Goal: Task Accomplishment & Management: Complete application form

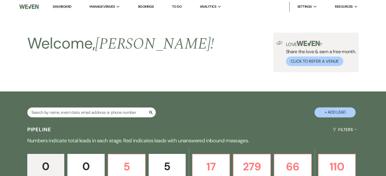
click at [341, 108] on button "+ Add Lead" at bounding box center [335, 113] width 41 height 10
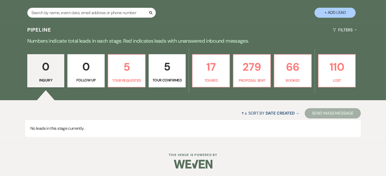
select select "735"
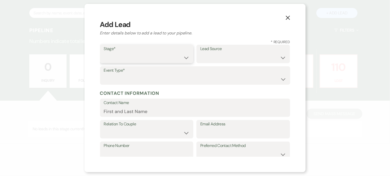
drag, startPoint x: 112, startPoint y: 57, endPoint x: 128, endPoint y: 58, distance: 15.3
click at [112, 57] on select "Inquiry Follow Up Tour Requested Tour Confirmed Toured Proposal Sent Booked Lost" at bounding box center [147, 58] width 86 height 10
select select "1"
click at [104, 53] on select "Inquiry Follow Up Tour Requested Tour Confirmed Toured Proposal Sent Booked Lost" at bounding box center [147, 58] width 86 height 10
click at [220, 59] on select "Weven Venue Website Instagram Facebook Pinterest Google The Knot Wedding Wire H…" at bounding box center [243, 58] width 86 height 10
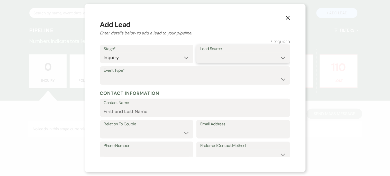
select select "20"
click at [200, 53] on select "Weven Venue Website Instagram Facebook Pinterest Google The Knot Wedding Wire H…" at bounding box center [243, 58] width 86 height 10
click at [111, 75] on select "Wedding Anniversary Party Baby Shower Bachelorette / Bachelor Party Birthday Pa…" at bounding box center [195, 79] width 183 height 10
select select "13"
click at [210, 79] on input "Other Type*" at bounding box center [243, 79] width 86 height 10
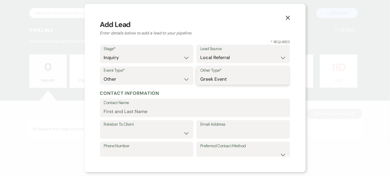
type input "Greek Event"
click at [125, 108] on input "Contact Name" at bounding box center [195, 112] width 183 height 10
type input "[PERSON_NAME]"
click at [137, 133] on select "Client Event Planner Parent of Client Family Member Friend Other" at bounding box center [147, 133] width 86 height 10
select select "1"
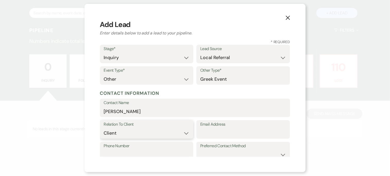
click at [104, 128] on select "Client Event Planner Parent of Client Family Member Friend Other" at bounding box center [147, 133] width 86 height 10
click at [214, 130] on input "Email Address" at bounding box center [243, 133] width 86 height 10
type input "[EMAIL_ADDRESS][DOMAIN_NAME]"
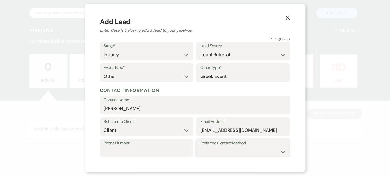
click at [250, 152] on select "Email Phone Text" at bounding box center [243, 152] width 86 height 10
select select "email"
click at [200, 147] on select "Email Phone Text" at bounding box center [243, 152] width 86 height 10
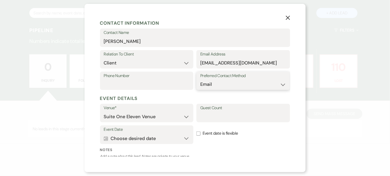
scroll to position [115, 0]
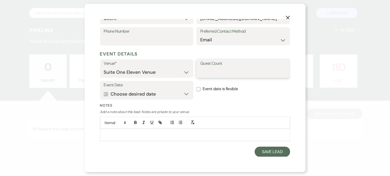
click at [208, 75] on input "Guest Count" at bounding box center [243, 72] width 86 height 10
type input "500"
type input "4022019403"
click at [183, 94] on button "Calendar Choose desired date Expand" at bounding box center [147, 94] width 86 height 10
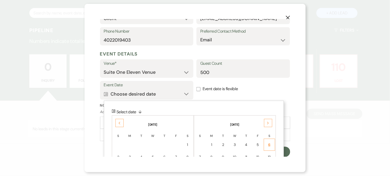
click at [268, 144] on div "6" at bounding box center [269, 144] width 5 height 5
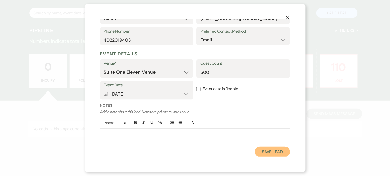
click at [263, 152] on button "Save Lead" at bounding box center [272, 152] width 35 height 10
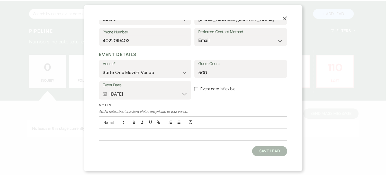
scroll to position [99, 0]
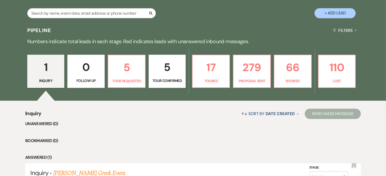
click at [85, 173] on link "[PERSON_NAME] Greek Event" at bounding box center [89, 173] width 72 height 9
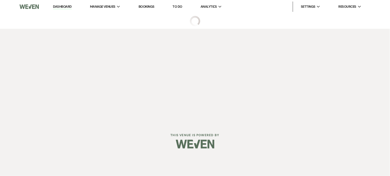
select select "20"
select select "13"
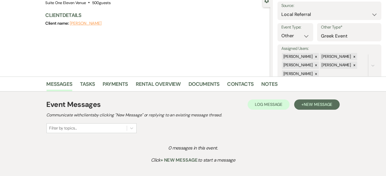
scroll to position [57, 0]
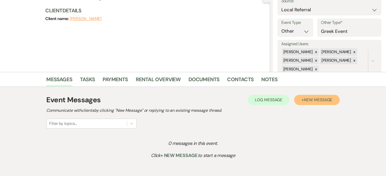
click at [308, 102] on span "New Message" at bounding box center [318, 99] width 29 height 5
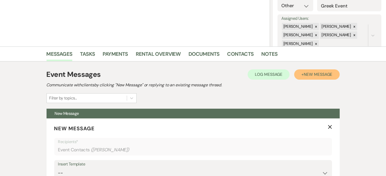
scroll to position [114, 0]
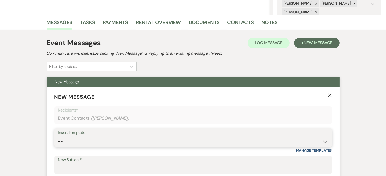
click at [150, 142] on select "-- Weven Planning Portal Introduction (Booked Events) Initial Inquiry Response …" at bounding box center [193, 142] width 270 height 10
select select "15"
click at [58, 137] on select "-- Weven Planning Portal Introduction (Booked Events) Initial Inquiry Response …" at bounding box center [193, 142] width 270 height 10
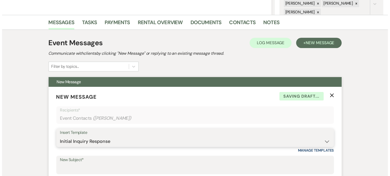
scroll to position [315, 0]
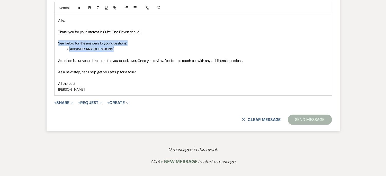
drag, startPoint x: 57, startPoint y: 44, endPoint x: 129, endPoint y: 51, distance: 72.4
click at [129, 51] on div "[PERSON_NAME], Thank you for your interest in Suite One Eleven Venue! See below…" at bounding box center [193, 54] width 277 height 81
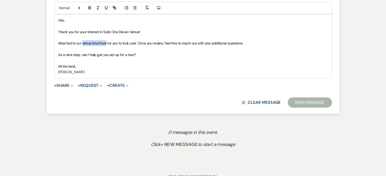
drag, startPoint x: 82, startPoint y: 44, endPoint x: 106, endPoint y: 44, distance: 23.4
click at [106, 44] on span "Attached is our venue brochure for you to look over. Once you review, feel free…" at bounding box center [150, 43] width 185 height 5
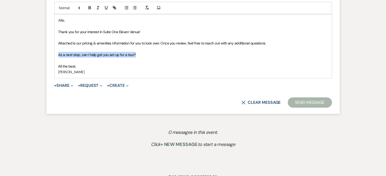
drag, startPoint x: 134, startPoint y: 55, endPoint x: 59, endPoint y: 53, distance: 75.2
click at [59, 53] on span "As a next step, can I help get you set up for a tour?" at bounding box center [96, 55] width 77 height 5
click at [86, 57] on span "As a next step, can I help get you set up for a tour?" at bounding box center [96, 55] width 77 height 5
drag, startPoint x: 81, startPoint y: 55, endPoint x: 147, endPoint y: 58, distance: 66.2
click at [147, 60] on div "[PERSON_NAME], Thank you for your interest in Suite One Eleven Venue! Attached …" at bounding box center [193, 46] width 277 height 64
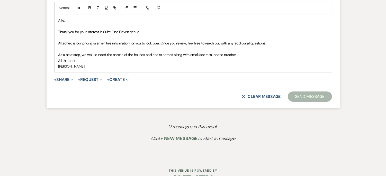
click at [91, 54] on span "As a next step, we wo uld need the names of the houses and chairs names along w…" at bounding box center [147, 55] width 178 height 5
drag, startPoint x: 188, startPoint y: 55, endPoint x: 190, endPoint y: 55, distance: 2.6
click at [188, 55] on span "As a next step, we would need the names of the houses and chairs names along wi…" at bounding box center [146, 55] width 177 height 5
click at [241, 55] on span "As a next step, we would need the names of the houses and chairs names along wi…" at bounding box center [150, 55] width 185 height 5
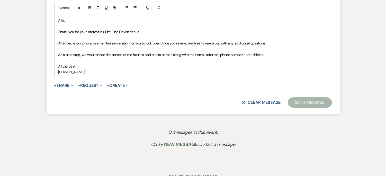
click at [72, 85] on icon "Expand" at bounding box center [72, 86] width 3 height 3
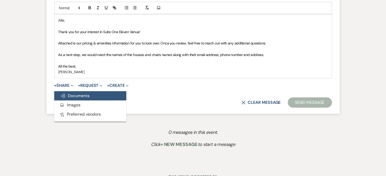
click at [75, 94] on span "Doc Upload Documents" at bounding box center [74, 95] width 29 height 5
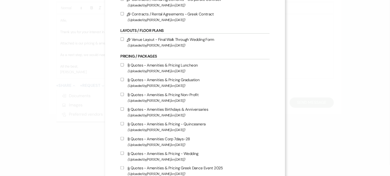
scroll to position [114, 0]
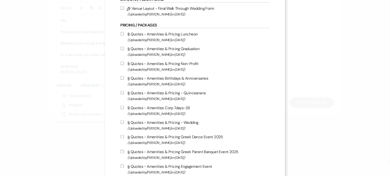
click at [121, 136] on input "Attach File Quotes - Amenities & Pricing Greek Dance Event 2025 (Uploaded by [P…" at bounding box center [122, 136] width 3 height 3
checkbox input "true"
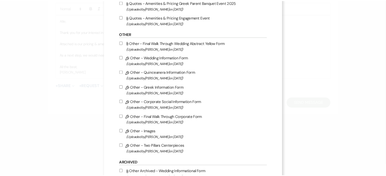
scroll to position [430, 0]
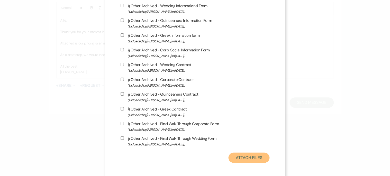
click at [232, 155] on button "Attach Files" at bounding box center [249, 158] width 41 height 10
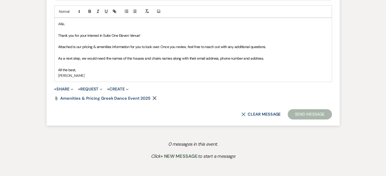
scroll to position [258, 0]
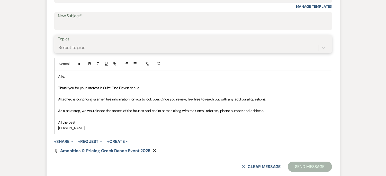
click at [98, 48] on div "Select topics" at bounding box center [188, 47] width 261 height 9
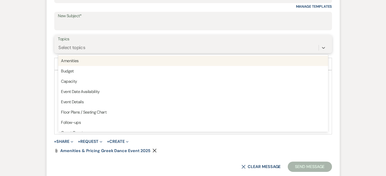
click at [86, 59] on div "Amenities" at bounding box center [193, 61] width 270 height 10
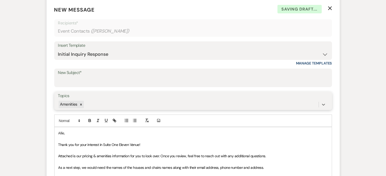
scroll to position [201, 0]
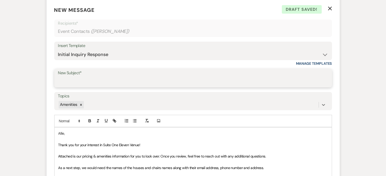
click at [94, 80] on input "New Subject*" at bounding box center [193, 82] width 270 height 10
type input "Request for contract information"
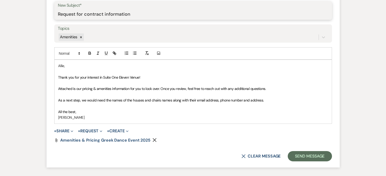
scroll to position [344, 0]
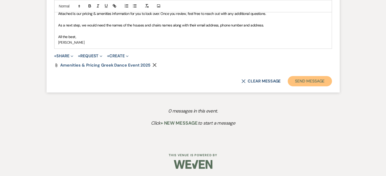
click at [314, 83] on button "Send Message" at bounding box center [310, 81] width 44 height 10
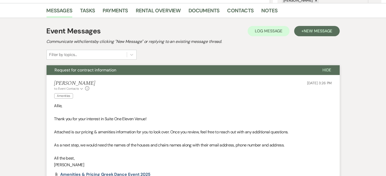
scroll to position [0, 0]
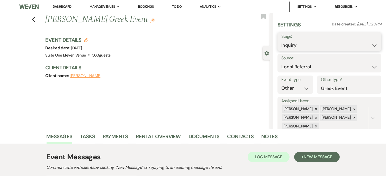
click at [309, 48] on select "Inquiry Follow Up Tour Requested Tour Confirmed Toured Proposal Sent Booked Lost" at bounding box center [330, 45] width 96 height 10
select select "6"
click at [282, 40] on select "Inquiry Follow Up Tour Requested Tour Confirmed Toured Proposal Sent Booked Lost" at bounding box center [330, 45] width 96 height 10
click at [363, 41] on button "Save" at bounding box center [371, 42] width 22 height 10
click at [34, 19] on use "button" at bounding box center [33, 20] width 3 height 6
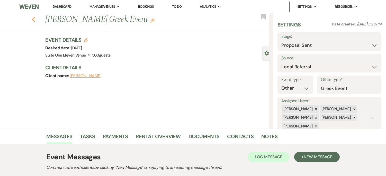
select select "6"
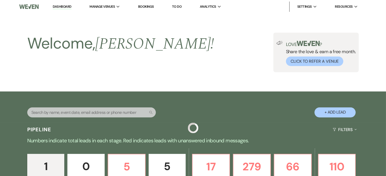
scroll to position [99, 0]
